Goal: Contribute content: Add original content to the website for others to see

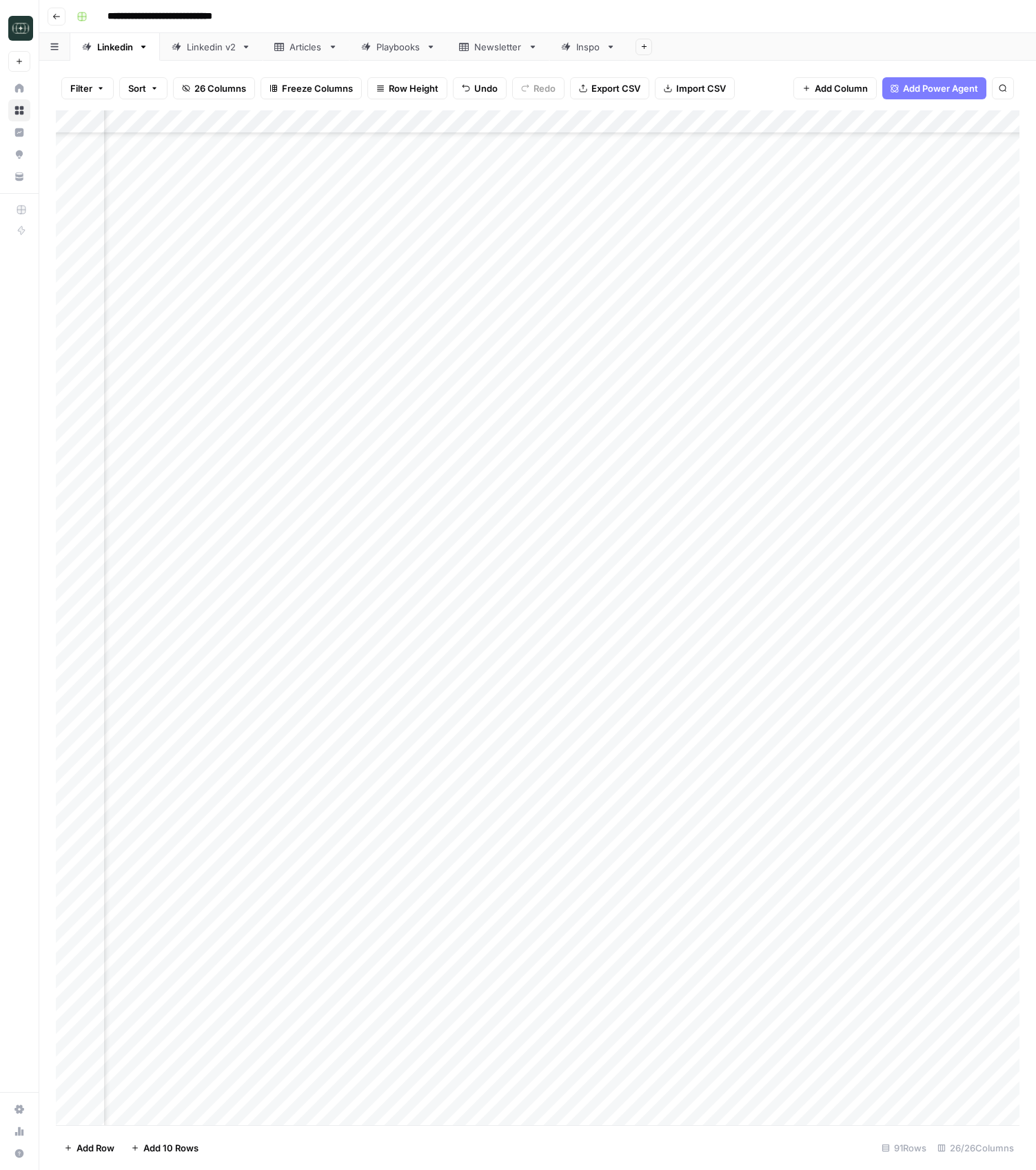
scroll to position [1165, 1520]
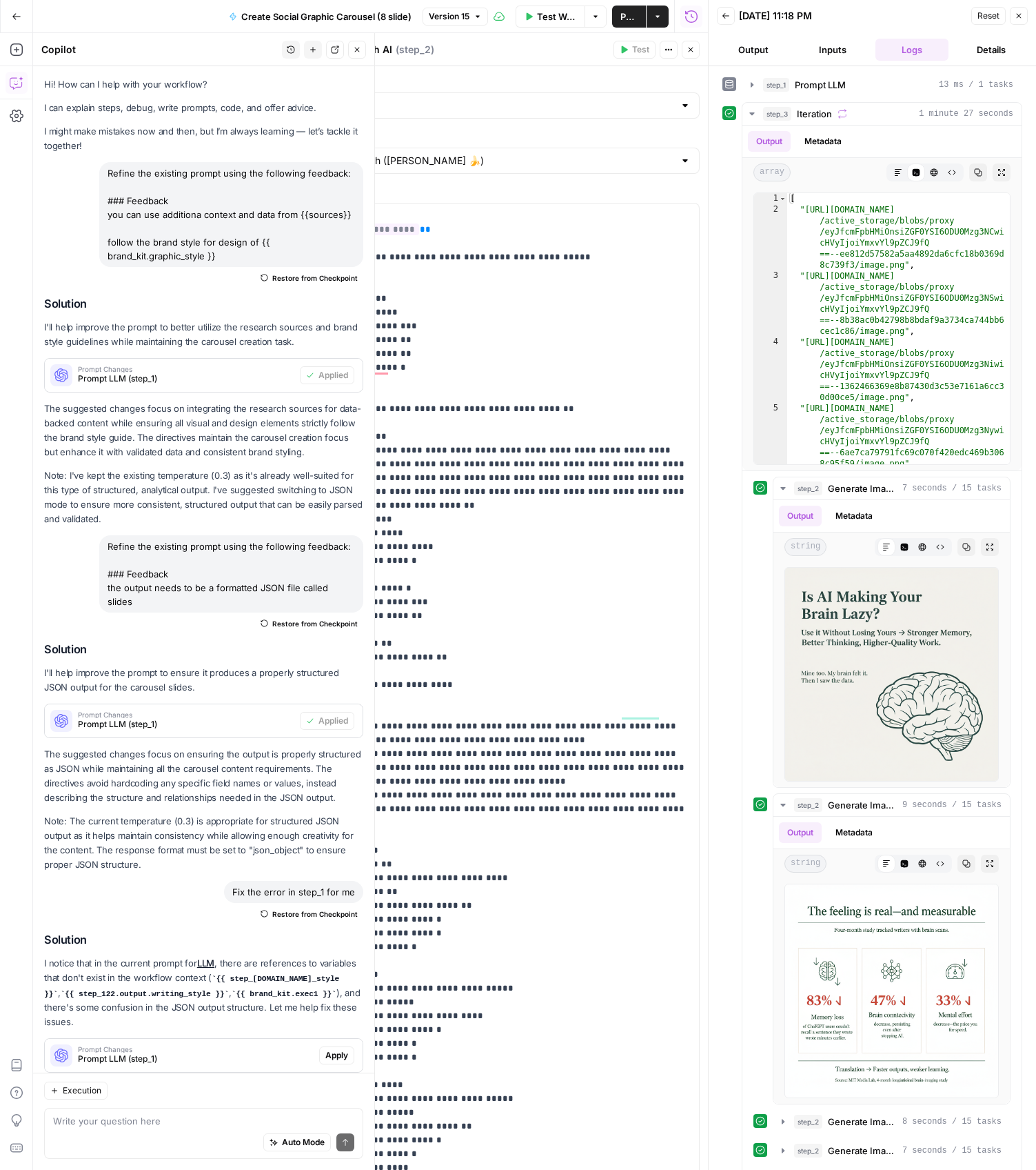
scroll to position [618, 0]
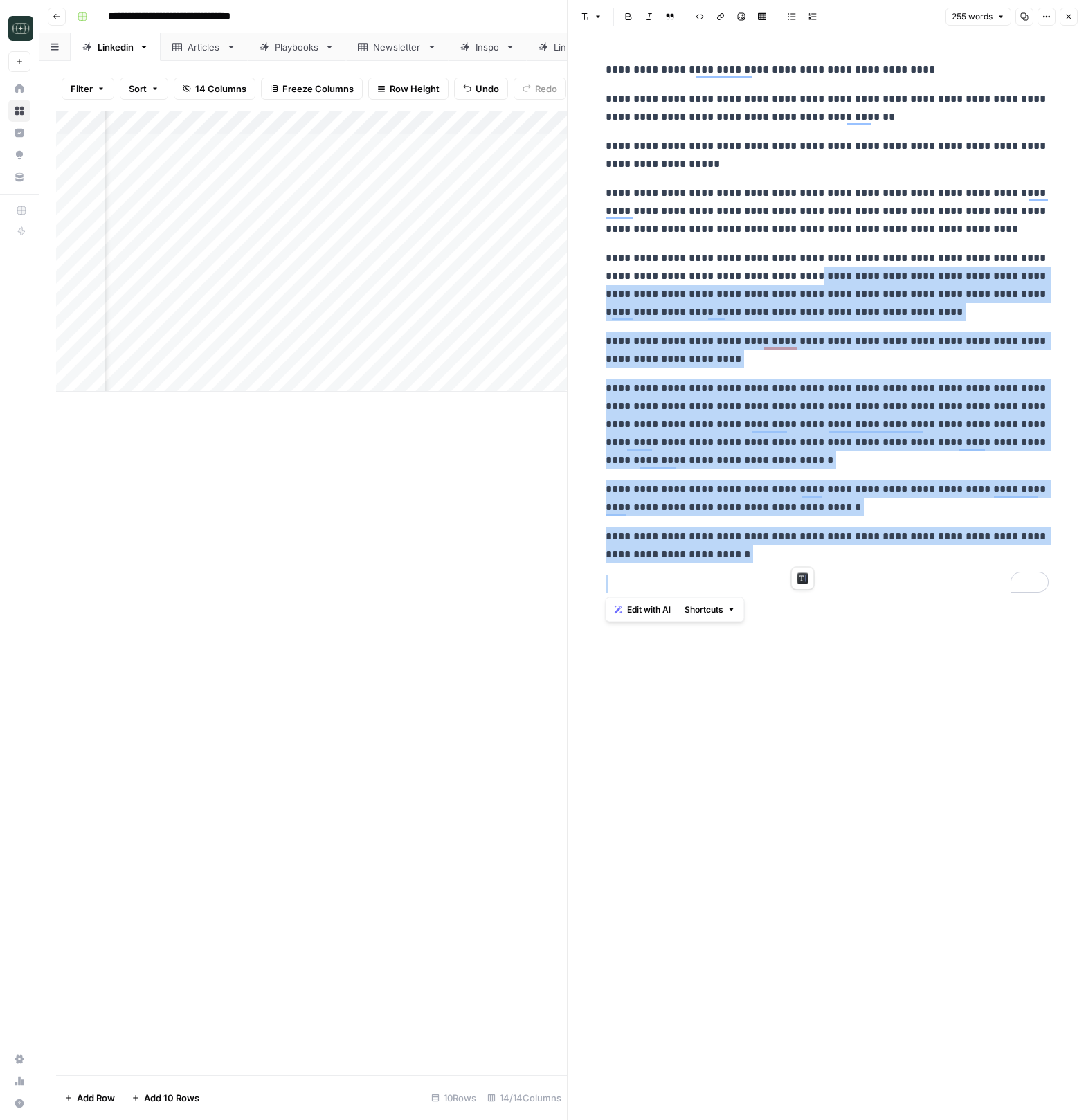
scroll to position [0, 276]
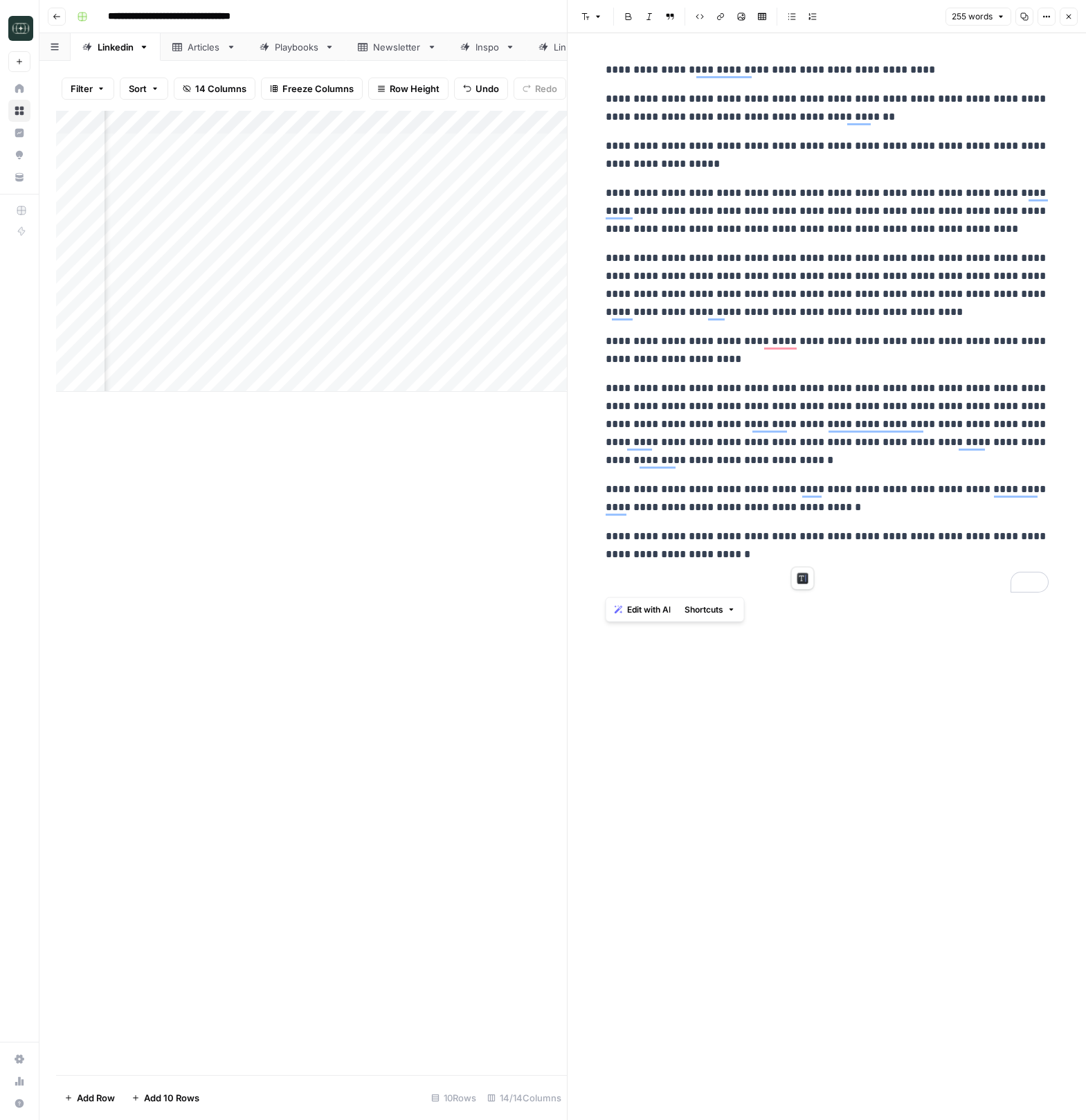
drag, startPoint x: 337, startPoint y: 681, endPoint x: 647, endPoint y: 373, distance: 437.0
click at [337, 681] on div "Add Column" at bounding box center [312, 592] width 511 height 964
drag, startPoint x: 1073, startPoint y: 16, endPoint x: 1063, endPoint y: 15, distance: 10.0
click at [1073, 16] on button "Close" at bounding box center [1067, 16] width 18 height 18
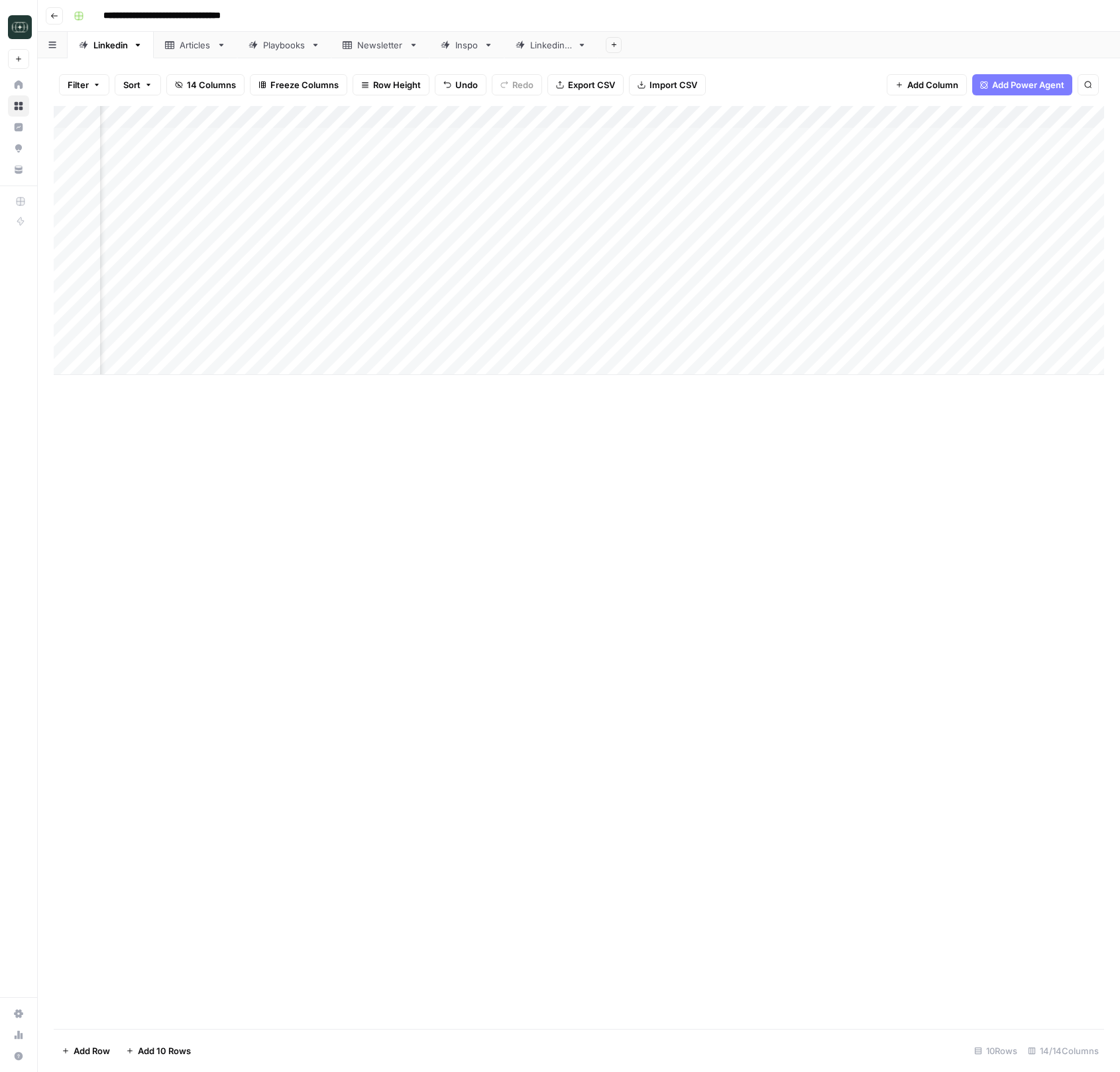
click at [301, 140] on div "Add Column" at bounding box center [579, 240] width 1051 height 269
click at [434, 487] on div "Add Column" at bounding box center [579, 567] width 1051 height 923
click at [668, 116] on div "Add Column" at bounding box center [579, 240] width 1051 height 269
